Goal: Manage account settings

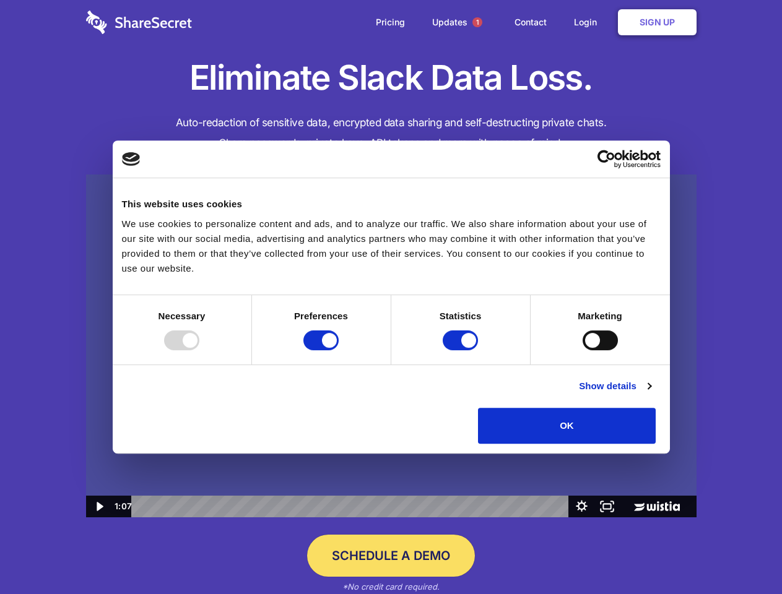
click at [390, 297] on img at bounding box center [391, 346] width 610 height 343
click at [199, 350] on div at bounding box center [181, 340] width 35 height 20
click at [339, 350] on input "Preferences" at bounding box center [320, 340] width 35 height 20
checkbox input "false"
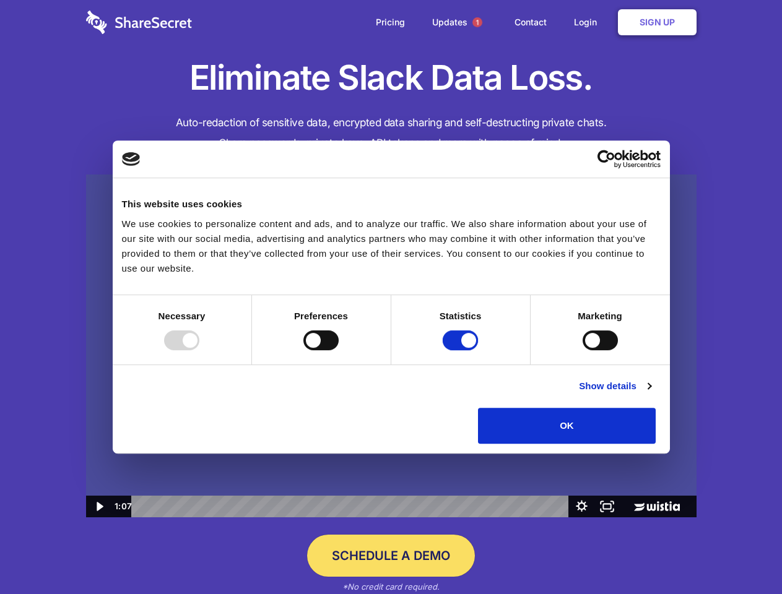
click at [462, 350] on input "Statistics" at bounding box center [459, 340] width 35 height 20
checkbox input "false"
click at [582, 350] on input "Marketing" at bounding box center [599, 340] width 35 height 20
checkbox input "true"
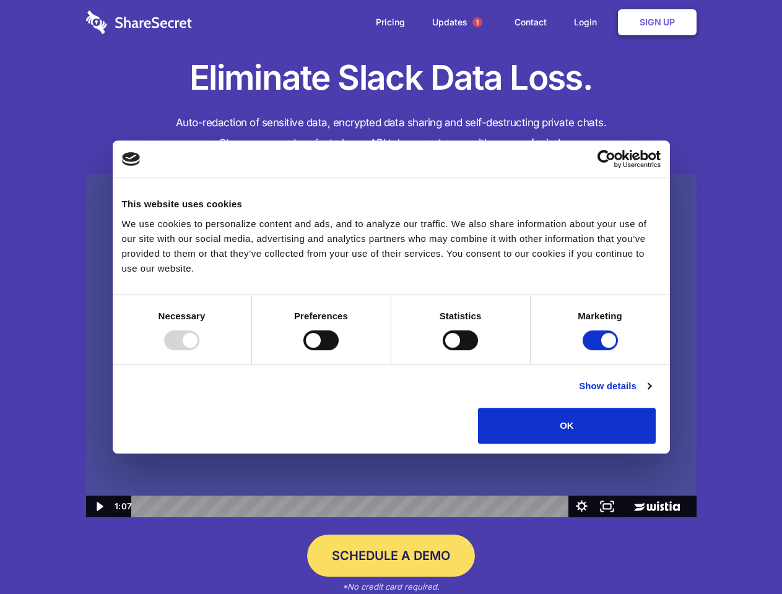
click at [650, 394] on link "Show details" at bounding box center [615, 386] width 72 height 15
